Goal: Task Accomplishment & Management: Manage account settings

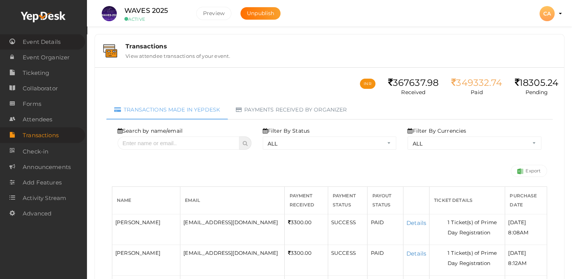
click at [46, 40] on span "Event Details" at bounding box center [42, 41] width 38 height 15
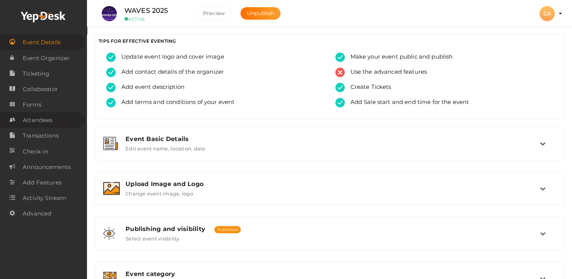
click at [42, 122] on span "Attendees" at bounding box center [37, 120] width 29 height 15
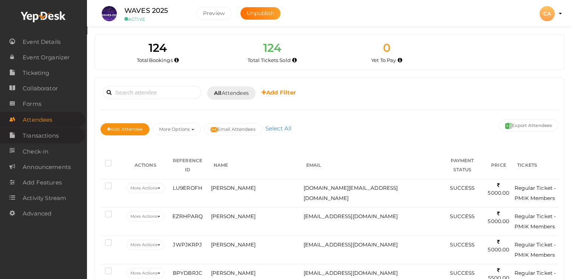
click at [45, 138] on span "Transactions" at bounding box center [41, 135] width 36 height 15
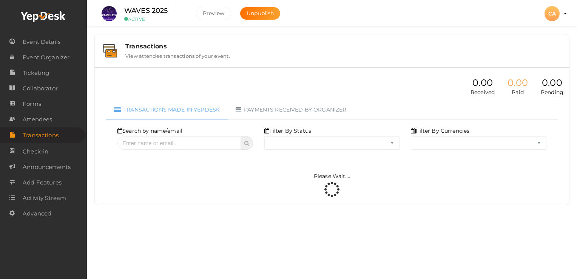
select select "ALL"
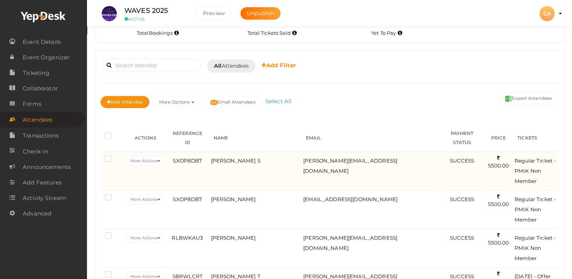
scroll to position [76, 0]
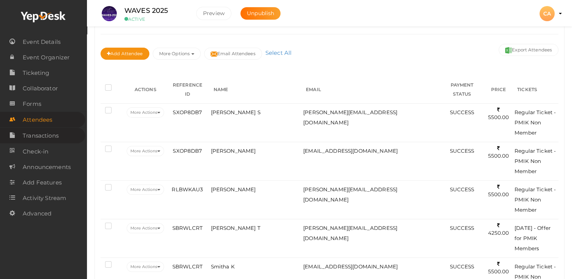
click at [42, 143] on span "Transactions" at bounding box center [41, 135] width 36 height 15
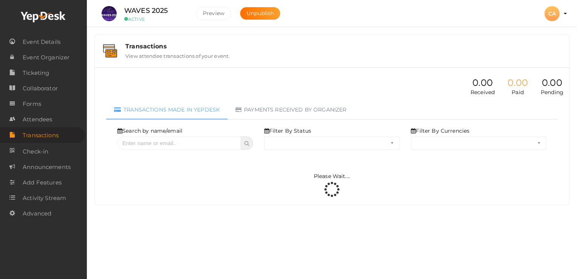
select select "ALL"
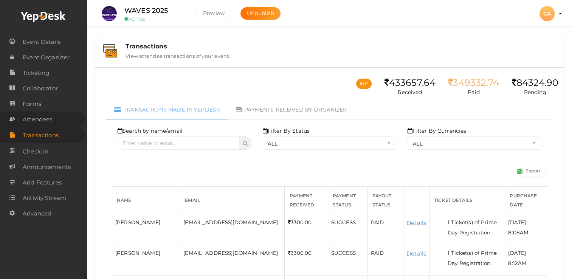
click at [44, 120] on span "Attendees" at bounding box center [37, 119] width 29 height 15
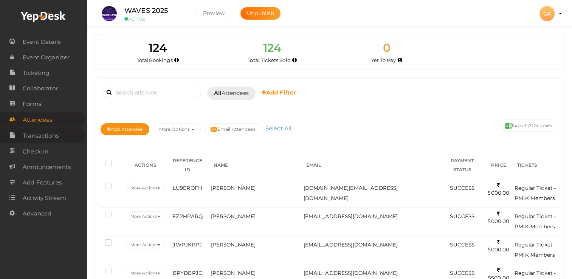
click at [44, 135] on span "Transactions" at bounding box center [41, 135] width 36 height 15
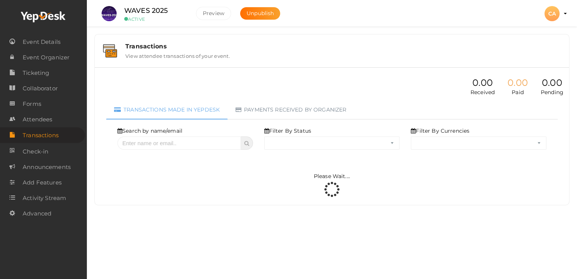
select select "ALL"
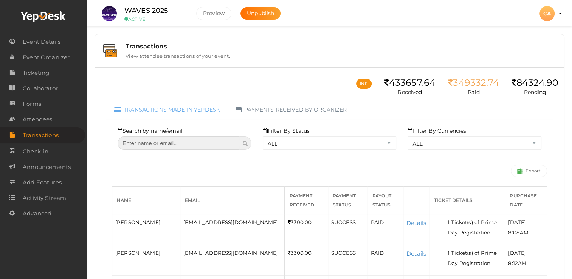
click at [168, 143] on input "text" at bounding box center [178, 142] width 122 height 13
type input "lijin"
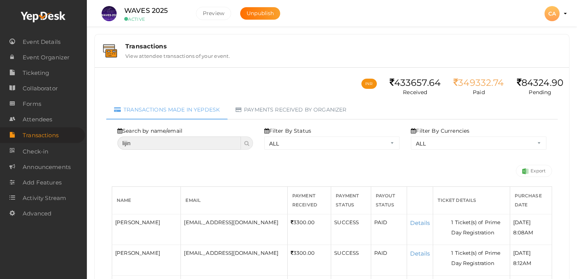
select select "? string:ALL ?"
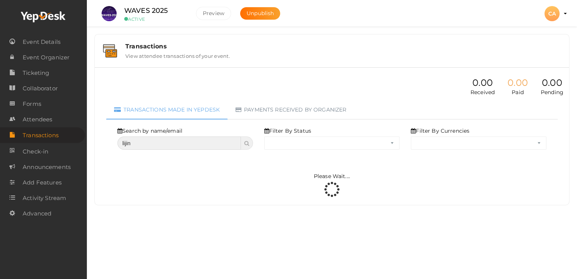
select select "ALL"
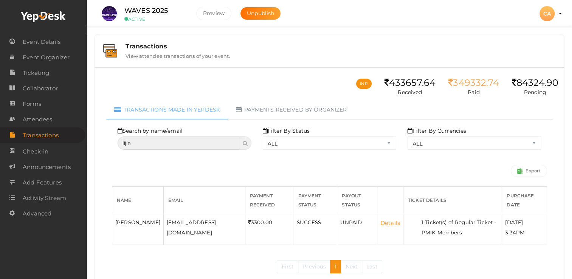
type input "lijin"
click at [380, 222] on link "Details" at bounding box center [390, 222] width 20 height 7
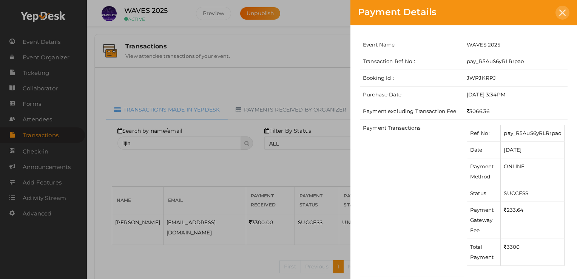
click at [563, 14] on icon at bounding box center [562, 12] width 6 height 6
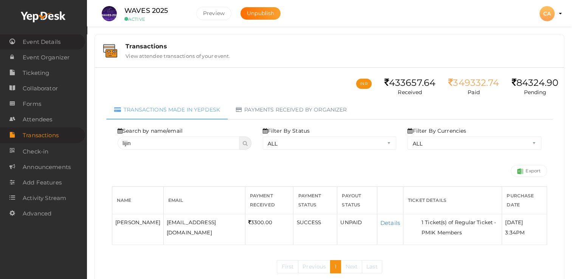
click at [50, 45] on span "Event Details" at bounding box center [42, 41] width 38 height 15
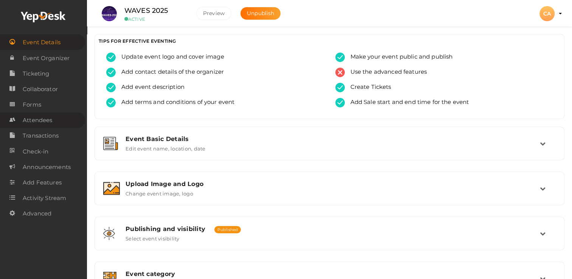
click at [52, 114] on span "Attendees" at bounding box center [37, 120] width 29 height 15
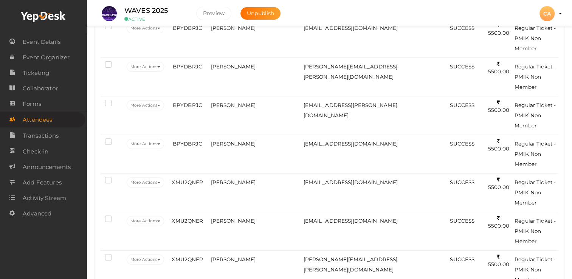
scroll to position [264, 0]
